Goal: Transaction & Acquisition: Purchase product/service

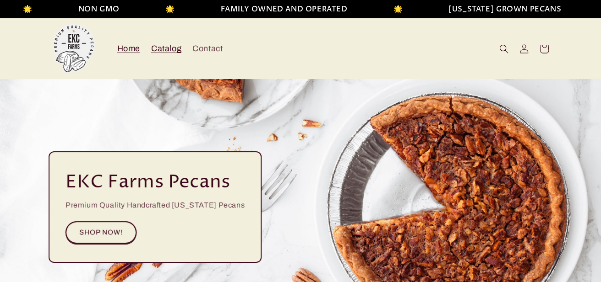
click at [170, 50] on span "Catalog" at bounding box center [166, 48] width 30 height 11
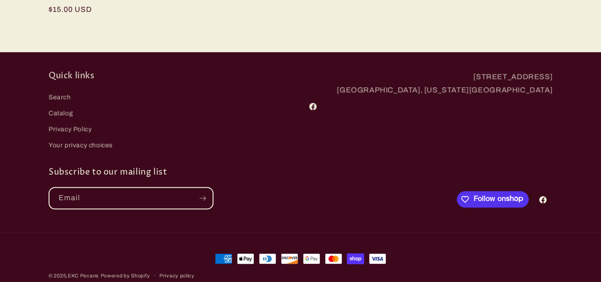
scroll to position [343, 0]
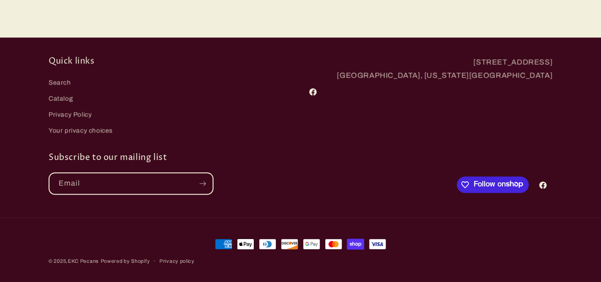
click at [498, 186] on span "Follow on Shop" at bounding box center [500, 185] width 55 height 8
click at [62, 101] on link "Catalog" at bounding box center [61, 99] width 24 height 16
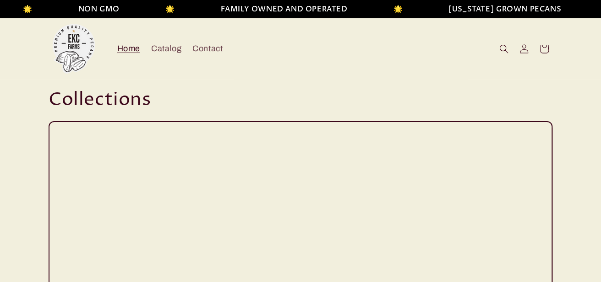
click at [131, 47] on span "Home" at bounding box center [128, 48] width 23 height 11
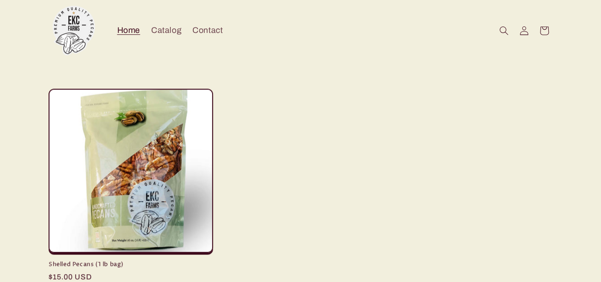
scroll to position [275, 0]
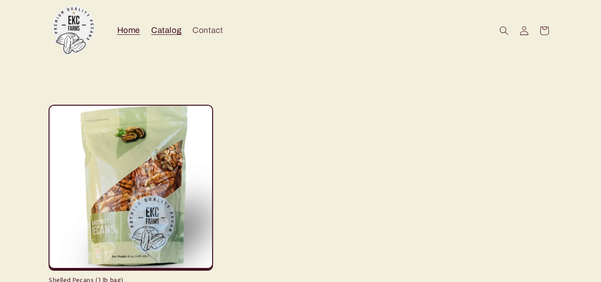
click at [171, 28] on span "Catalog" at bounding box center [166, 30] width 30 height 11
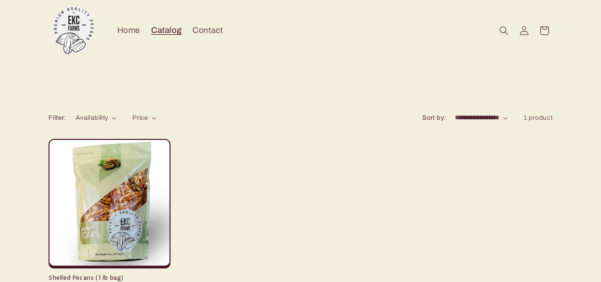
scroll to position [45, 0]
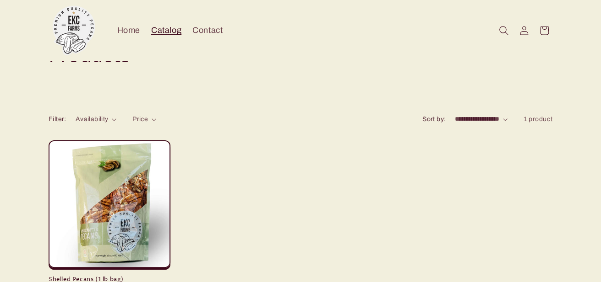
click at [502, 30] on icon "Search" at bounding box center [504, 31] width 10 height 10
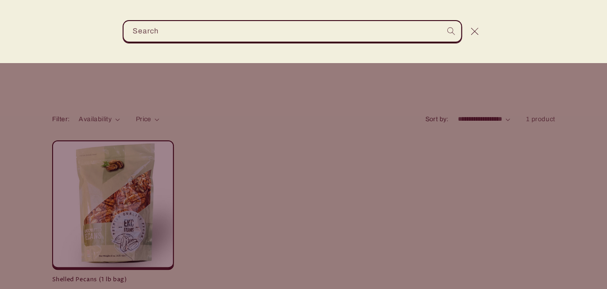
click at [0, 32] on div "Search" at bounding box center [0, 32] width 0 height 0
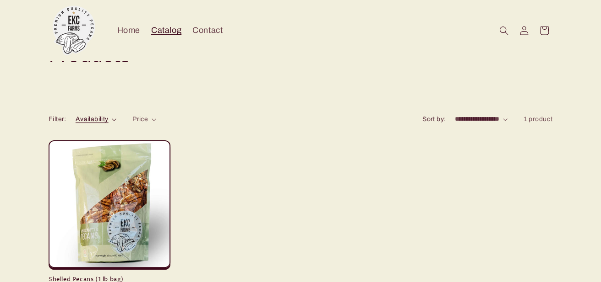
click at [102, 118] on span "Availability" at bounding box center [92, 119] width 33 height 7
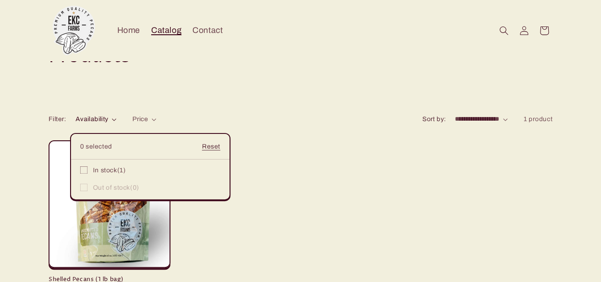
click at [164, 33] on span "Catalog" at bounding box center [166, 30] width 30 height 11
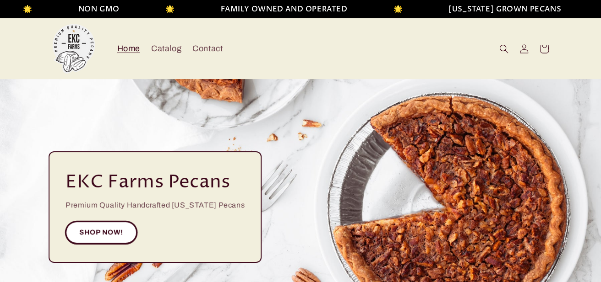
click at [104, 231] on link "SHOP NOW!" at bounding box center [100, 233] width 71 height 22
